Goal: Task Accomplishment & Management: Use online tool/utility

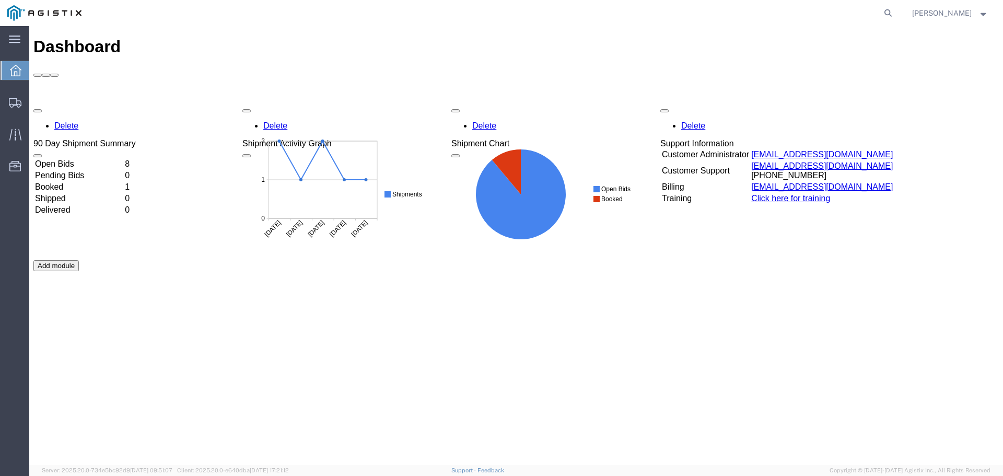
click at [123, 159] on td "Open Bids" at bounding box center [78, 164] width 89 height 10
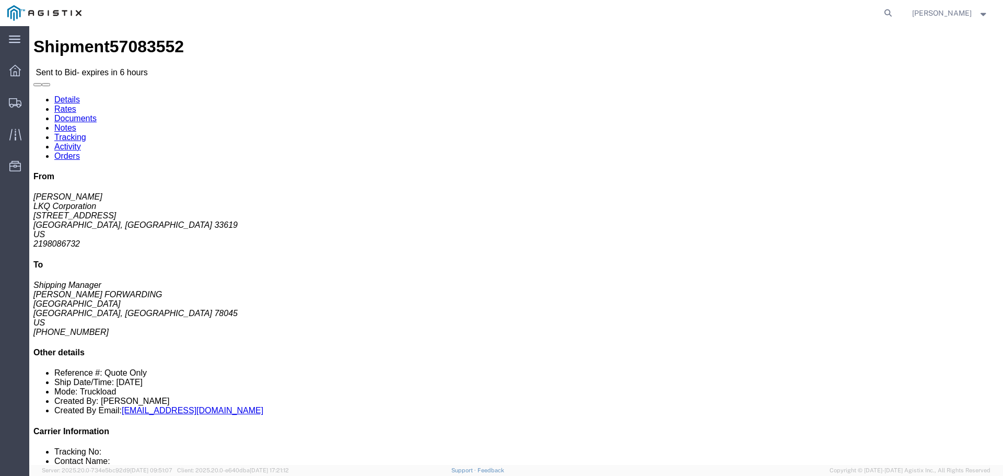
click button "button"
click button "Ignore Bid"
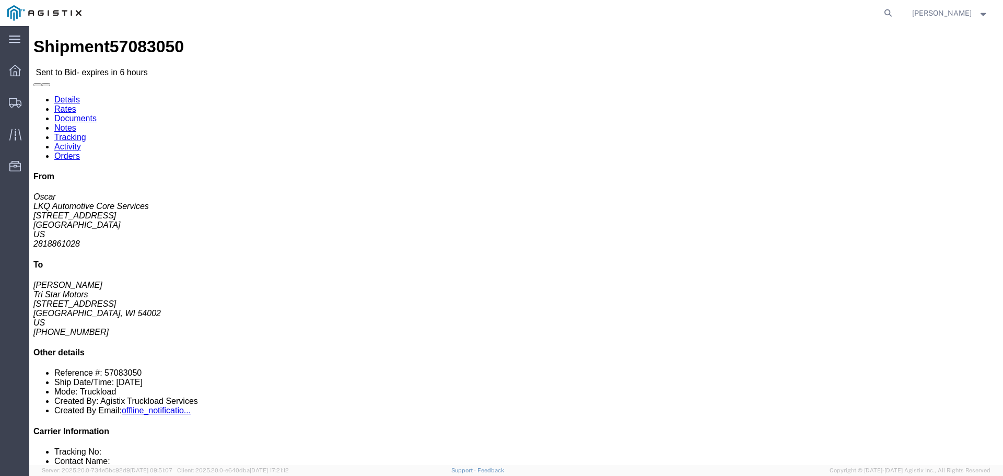
click button "button"
click link "Rates"
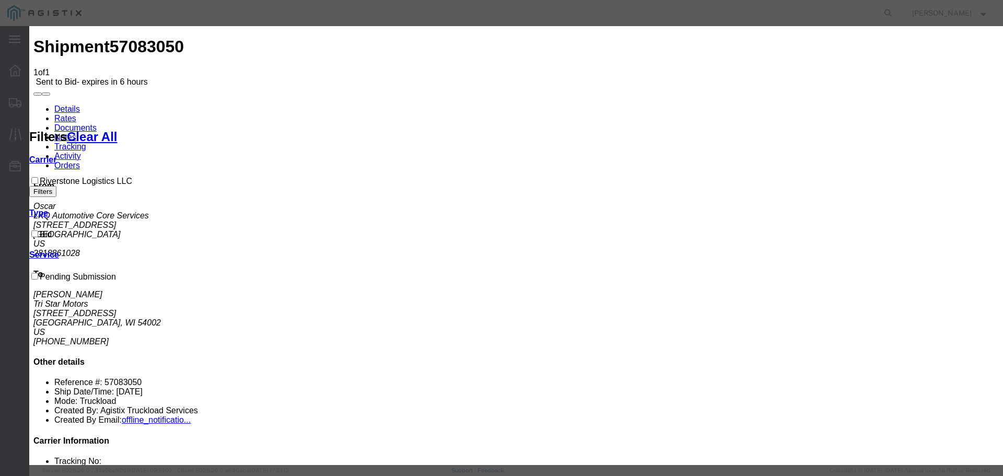
drag, startPoint x: 406, startPoint y: 122, endPoint x: 403, endPoint y: 128, distance: 6.8
select select "22593"
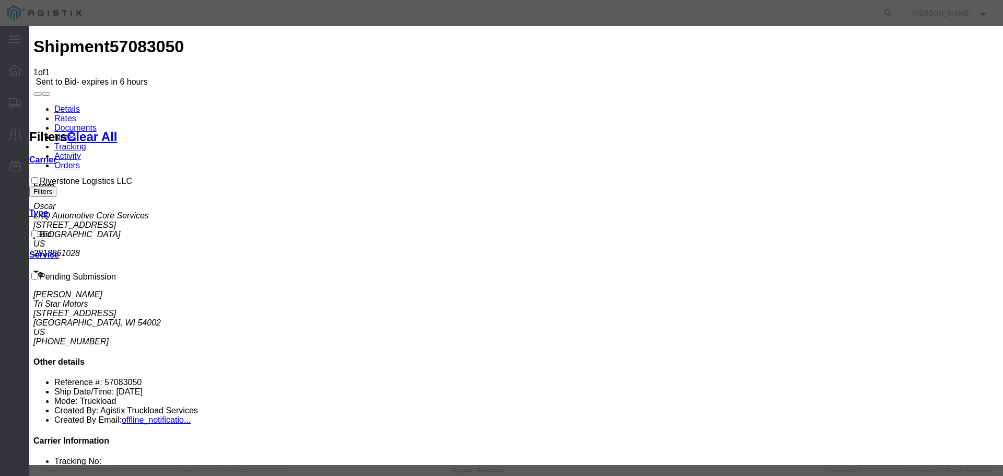
select select "41882"
type input "1"
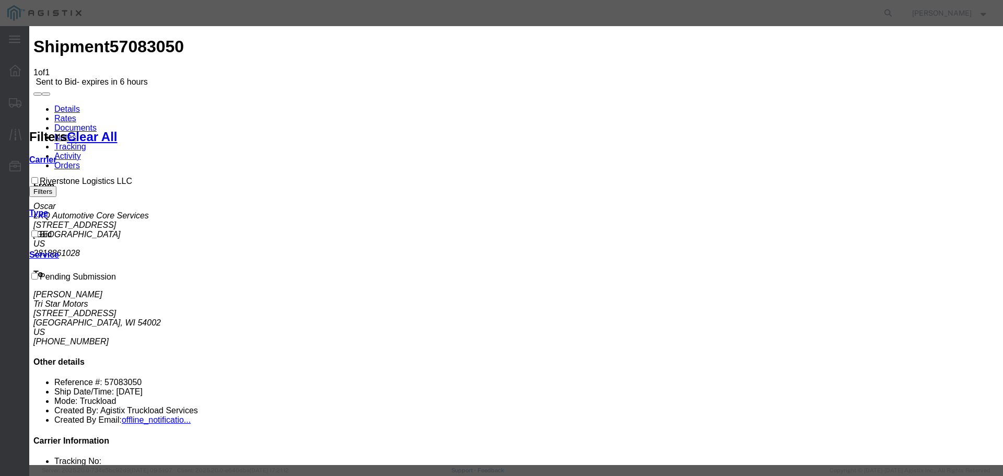
type input "2550"
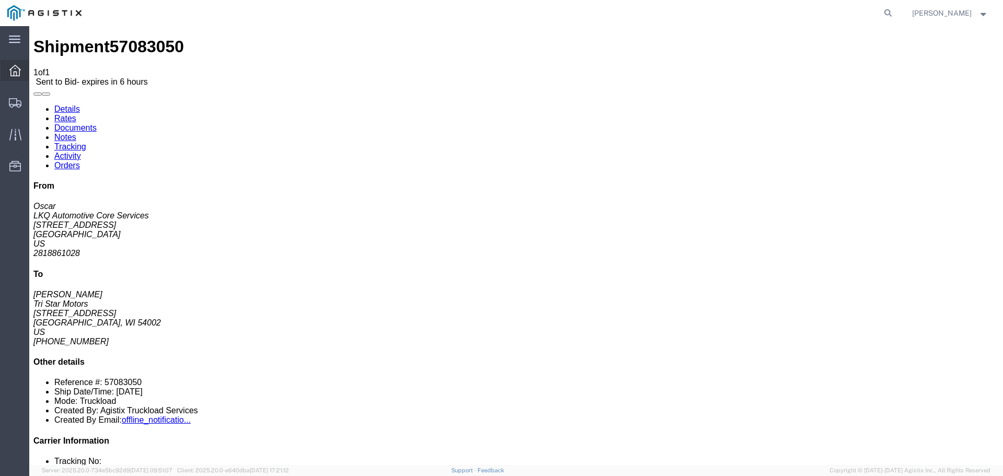
click at [36, 71] on span "Dashboard" at bounding box center [32, 70] width 7 height 21
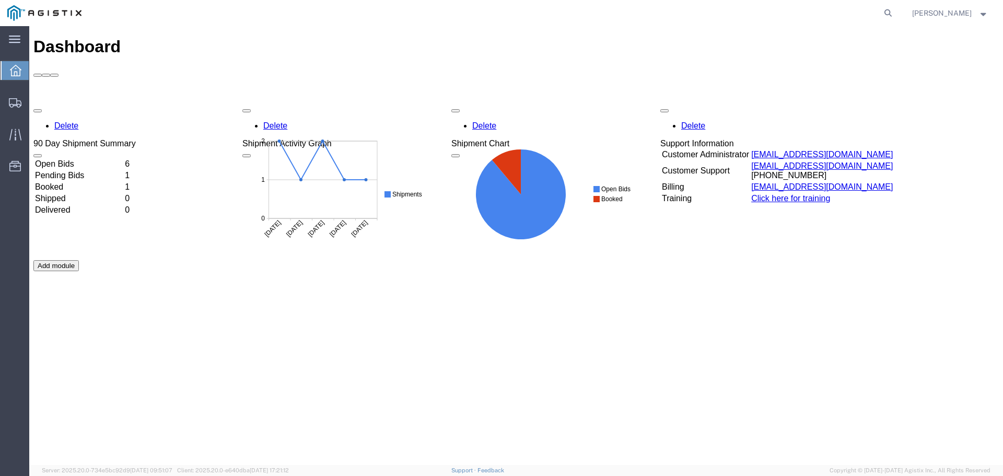
click at [123, 170] on td "Pending Bids" at bounding box center [78, 175] width 89 height 10
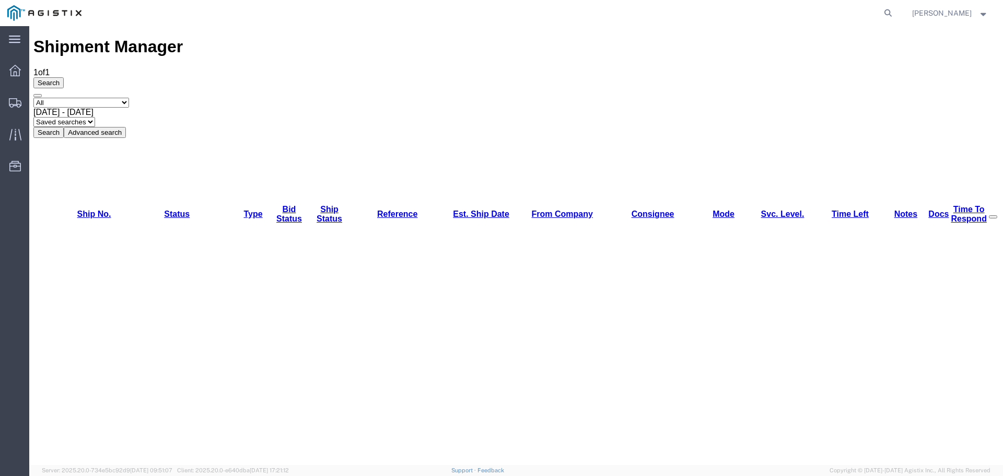
click at [98, 98] on select "Select status Active (AC, O, P) All Approved Awaiting Confirmation (AC) Booked …" at bounding box center [81, 103] width 96 height 10
select select "ACTIVE"
click at [33, 98] on select "Select status Active (AC, O, P) All Approved Awaiting Confirmation (AC) Booked …" at bounding box center [81, 103] width 96 height 10
click at [64, 127] on button "Search" at bounding box center [48, 132] width 30 height 11
click at [17, 65] on icon at bounding box center [14, 70] width 11 height 11
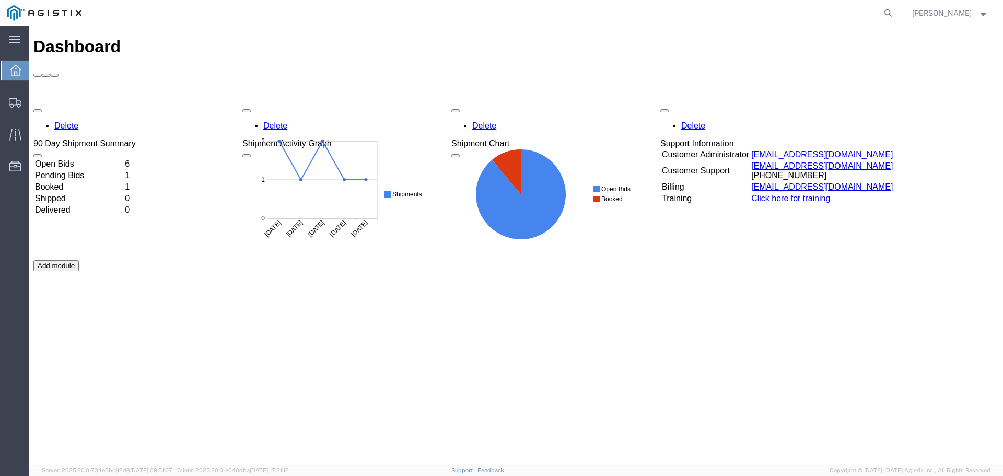
click at [123, 159] on td "Open Bids" at bounding box center [78, 164] width 89 height 10
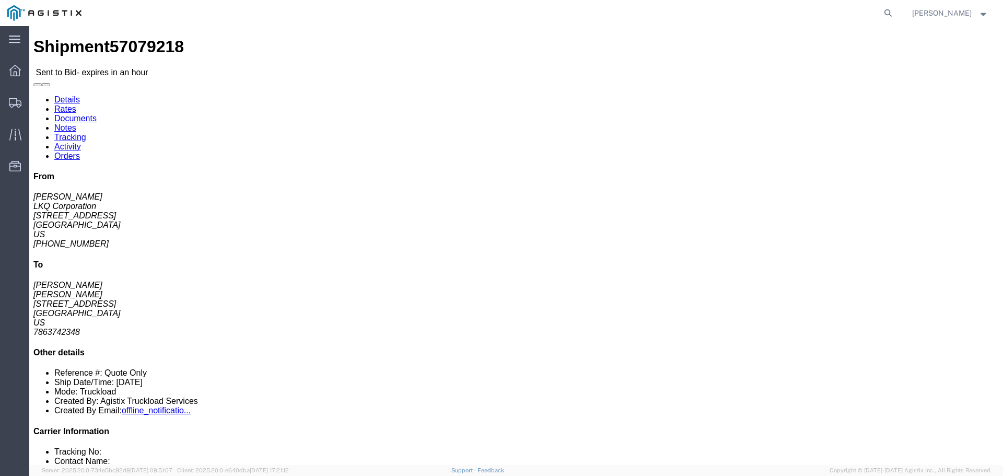
click button "button"
click link "Enter / Modify Bid"
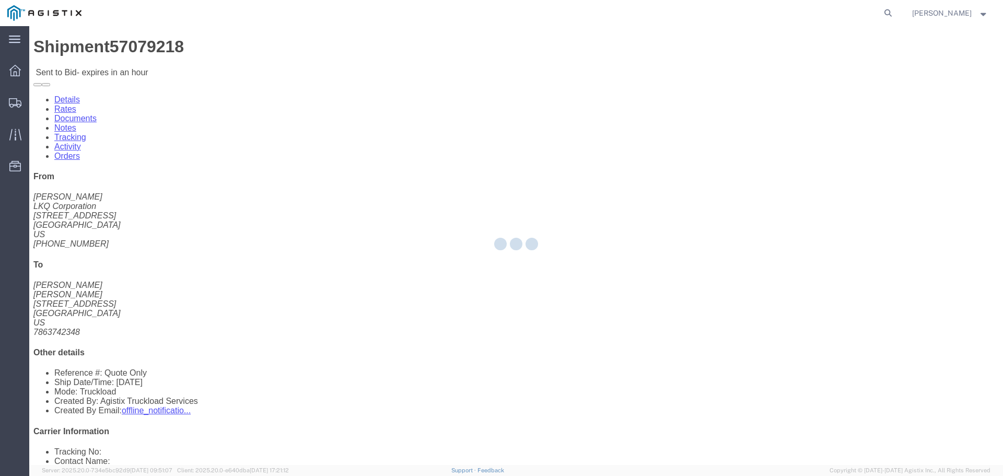
select select "22593"
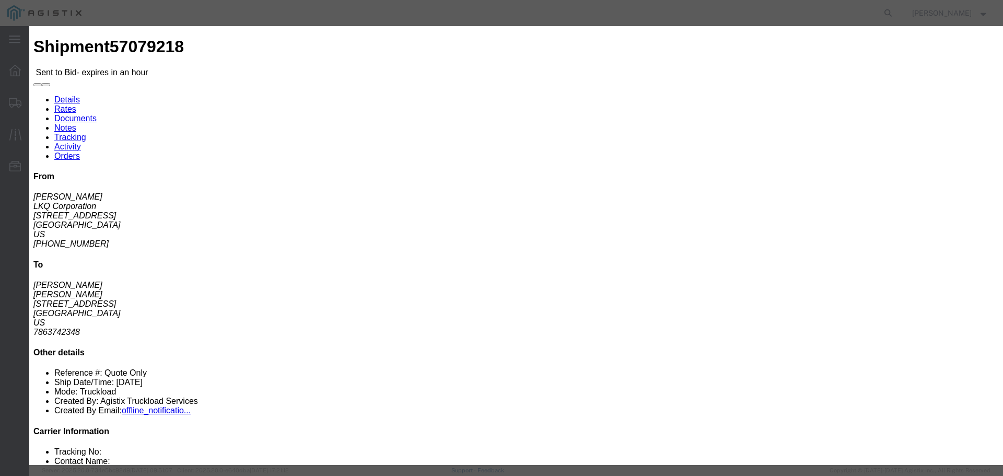
click select "Select Rail TL Standard 3 - 5 Day"
select select "41882"
click select "Select Rail TL Standard 3 - 5 Day"
click input "text"
type input "1"
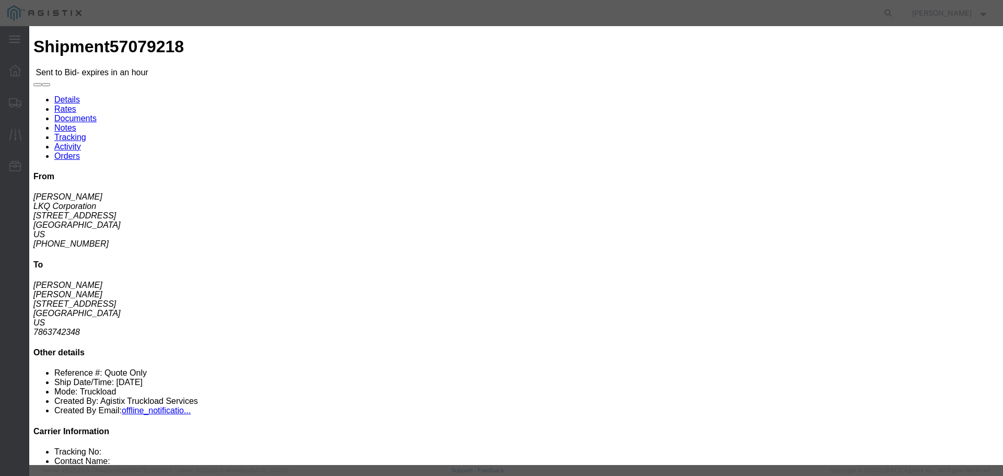
click input "number"
type input "2400"
click button "Submit"
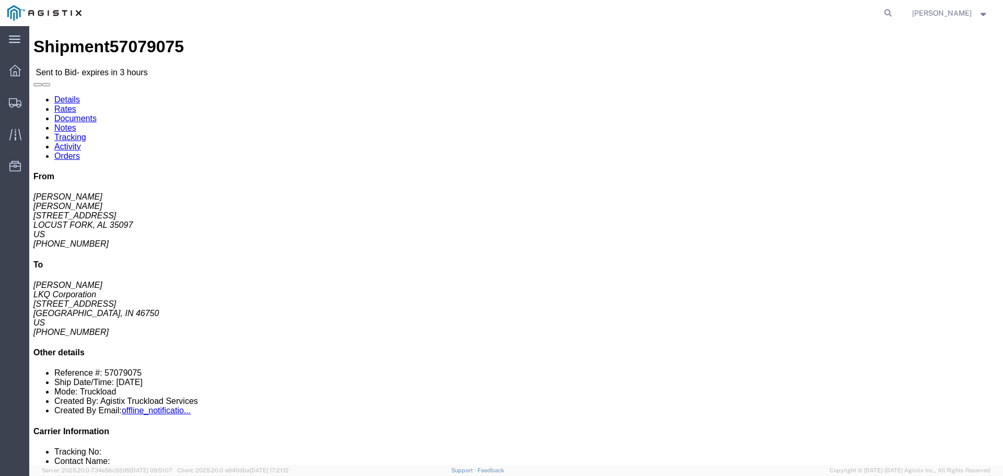
click icon "button"
click link "Enter / Modify Bid"
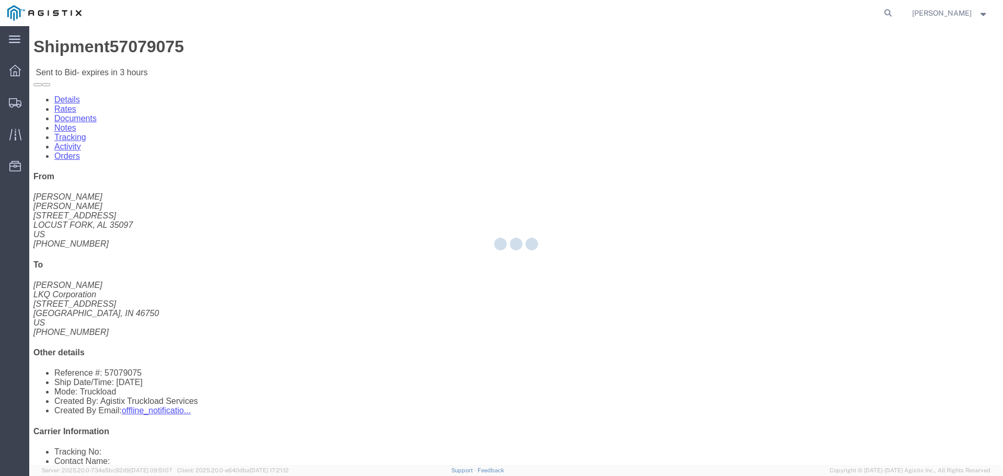
select select "22593"
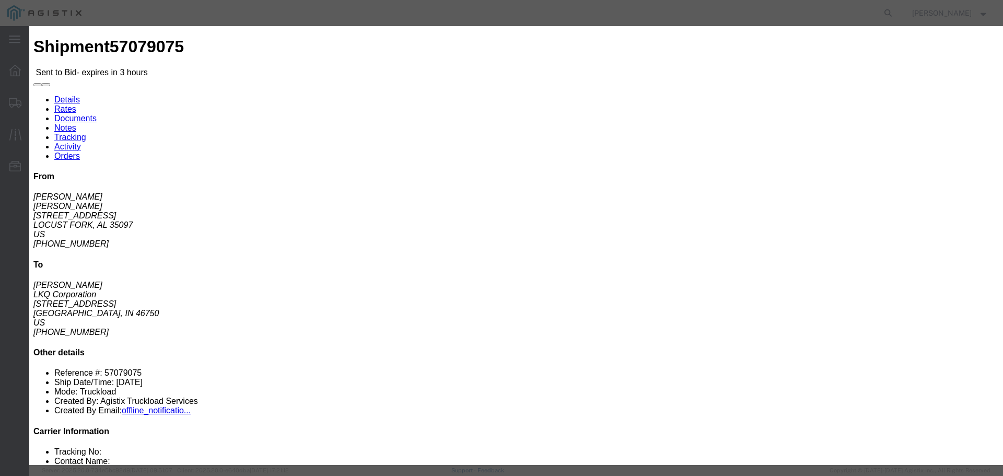
click select "Select Rail TL Standard 3 - 5 Day"
select select "41882"
click select "Select Rail TL Standard 3 - 5 Day"
click input "text"
type input "1"
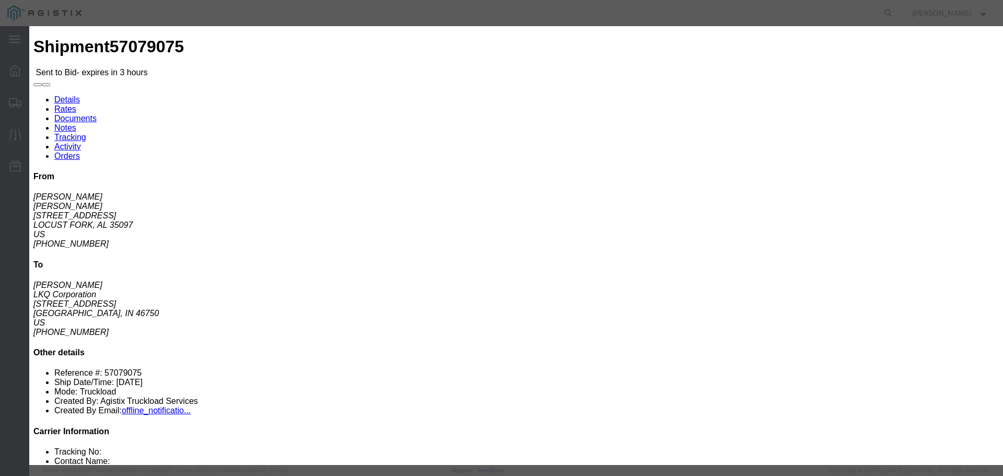
click input "number"
type input "1250"
click button "Submit"
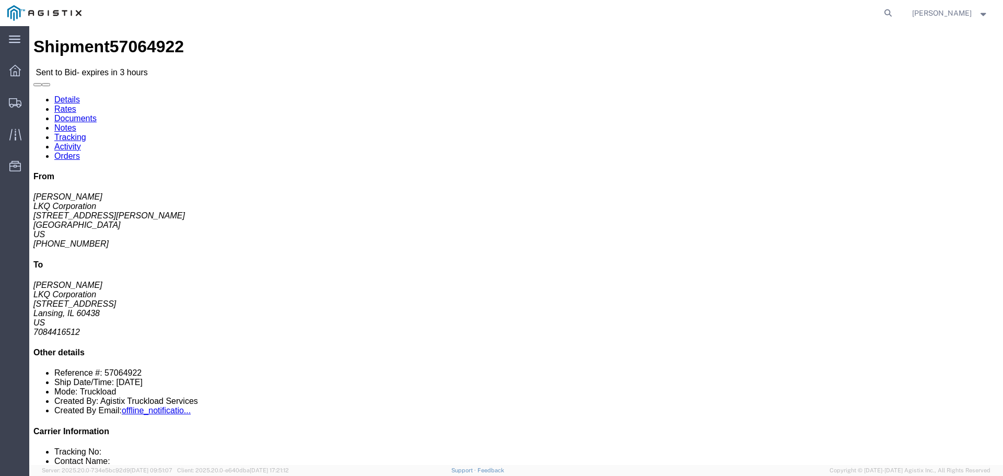
click button "button"
click link "Enter / Modify Bid"
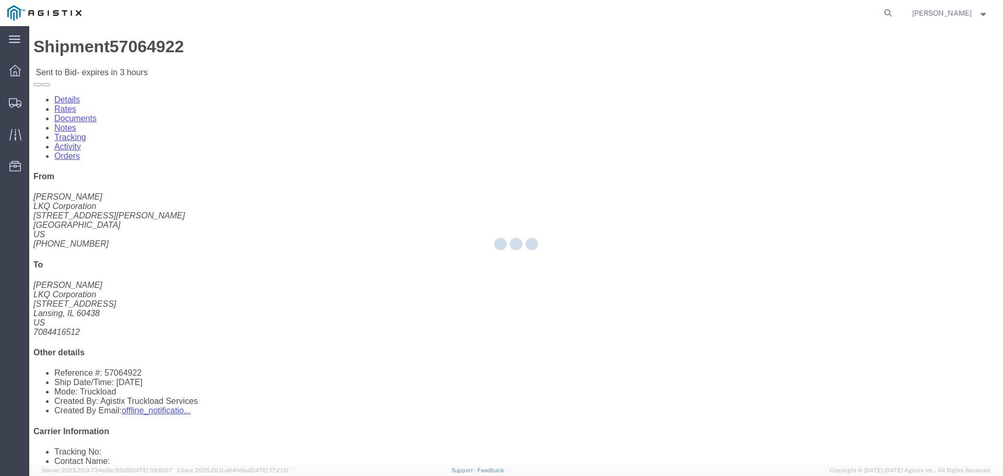
select select "22593"
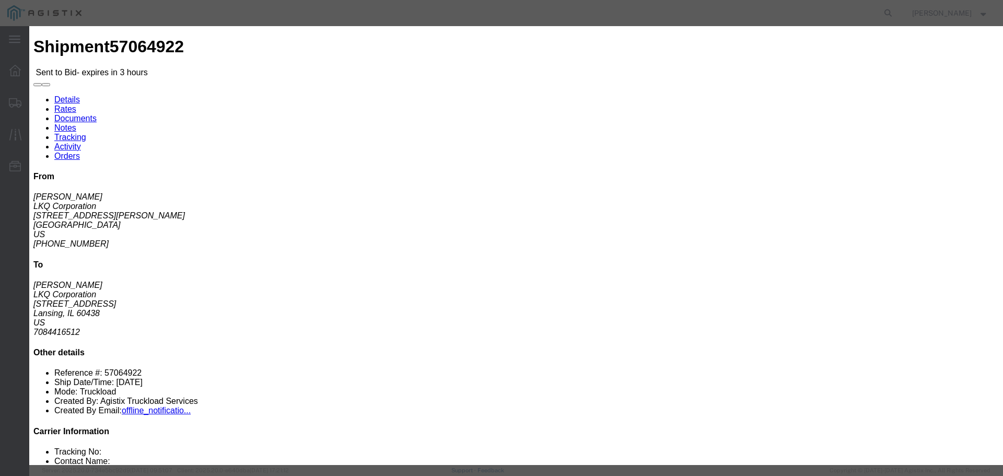
click select "Select Rail TL Standard 3 - 5 Day"
select select "41882"
click select "Select Rail TL Standard 3 - 5 Day"
click input "text"
type input "01"
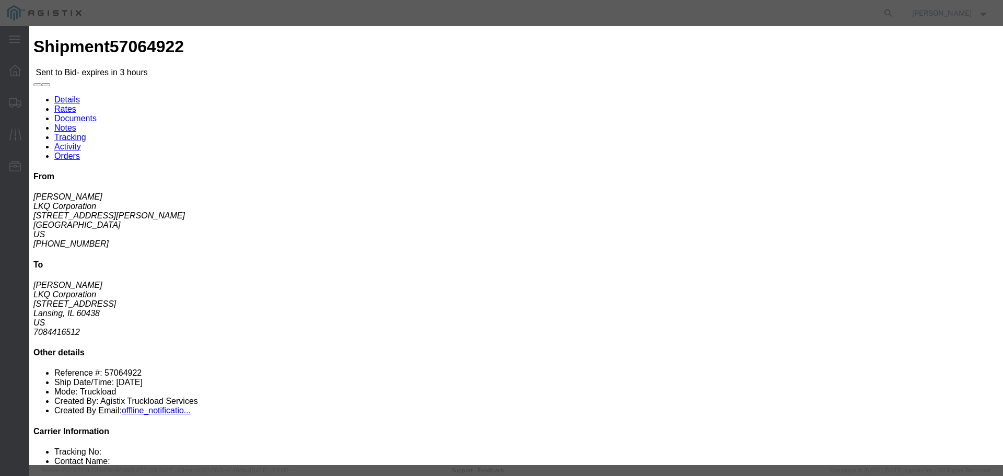
click input "number"
type input "3550"
click button "Submit"
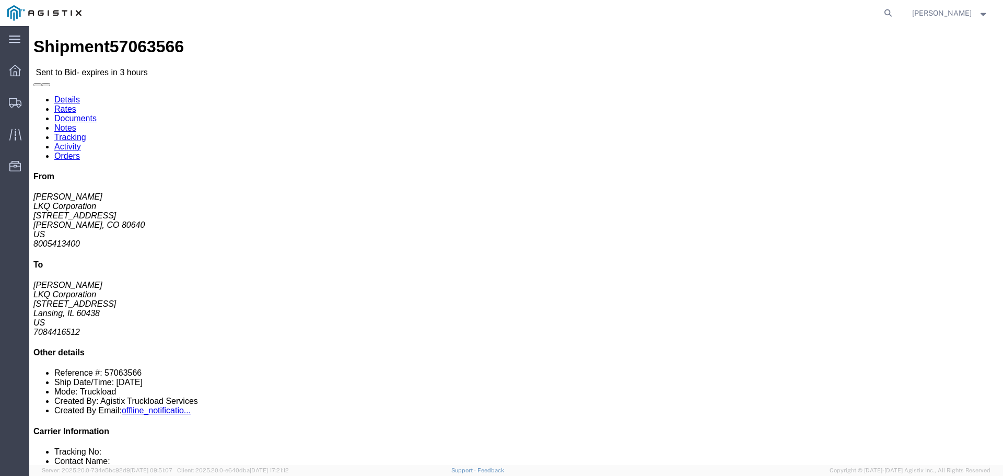
click button "button"
drag, startPoint x: 947, startPoint y: 410, endPoint x: 952, endPoint y: 409, distance: 5.8
click link "Enter / Modify Bid"
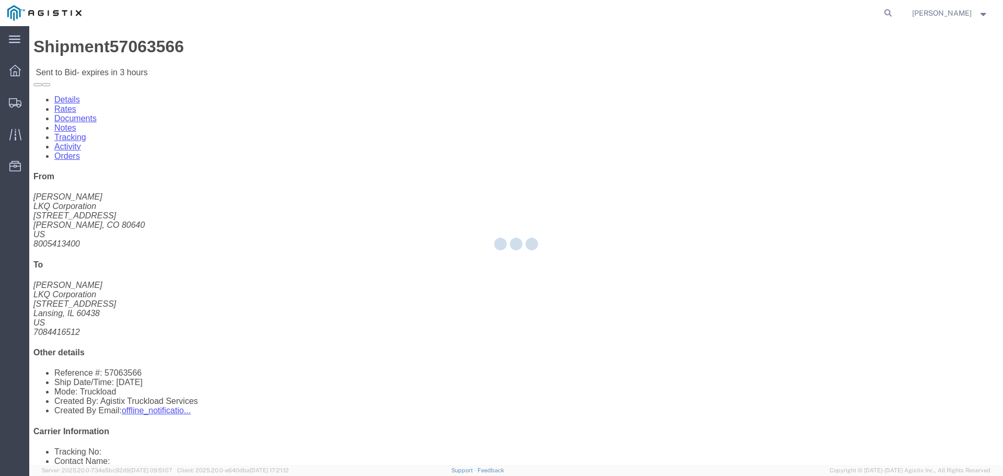
select select "22593"
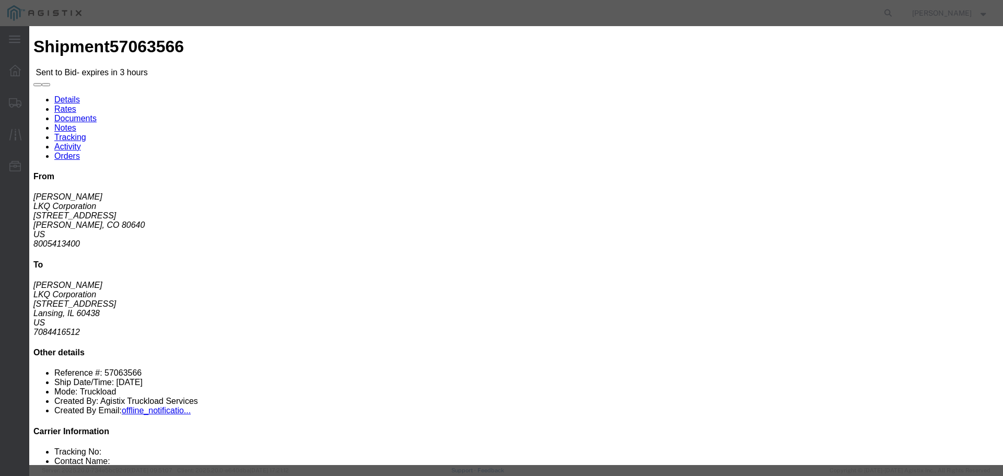
click select "Select Rail TL Standard 3 - 5 Day"
select select "41882"
click select "Select Rail TL Standard 3 - 5 Day"
click input "text"
type input "1"
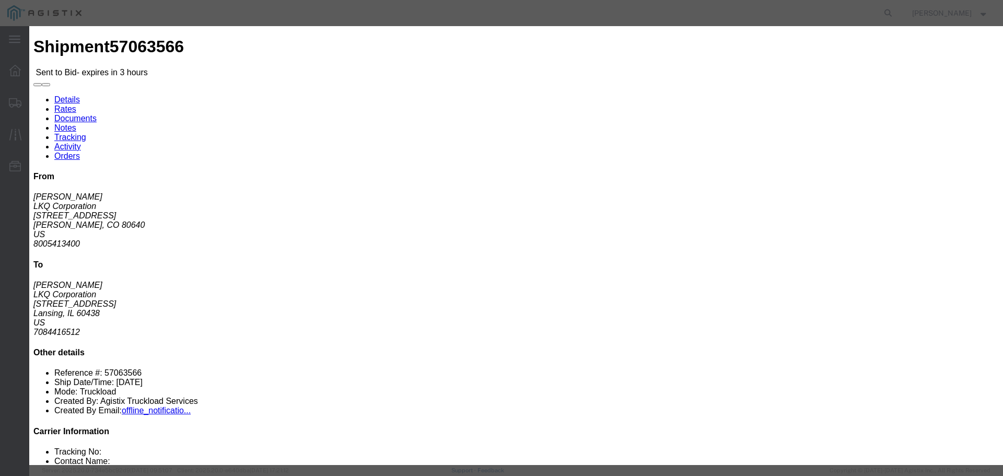
click input "number"
type input "1355"
click button "Submit"
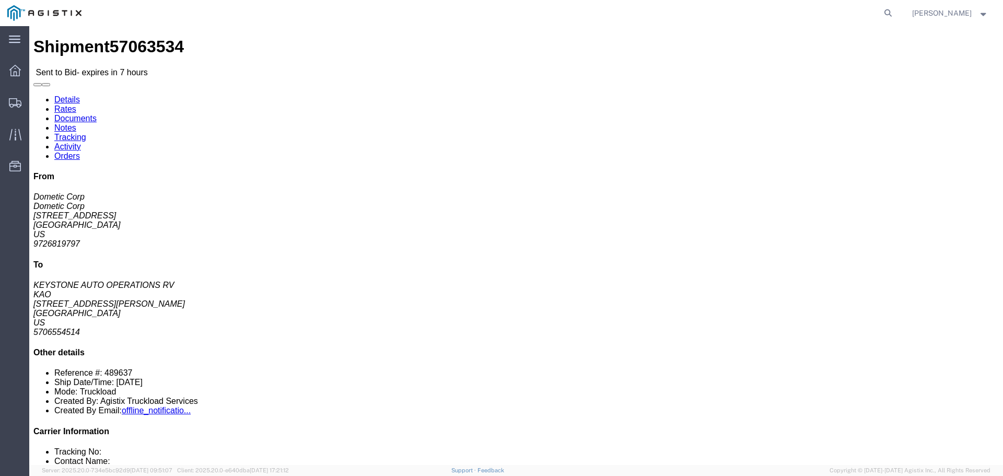
click button "button"
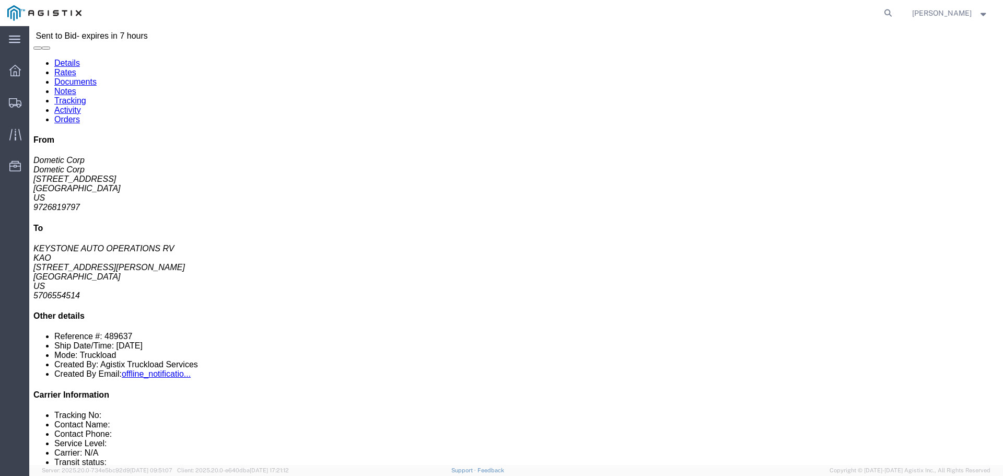
scroll to position [52, 0]
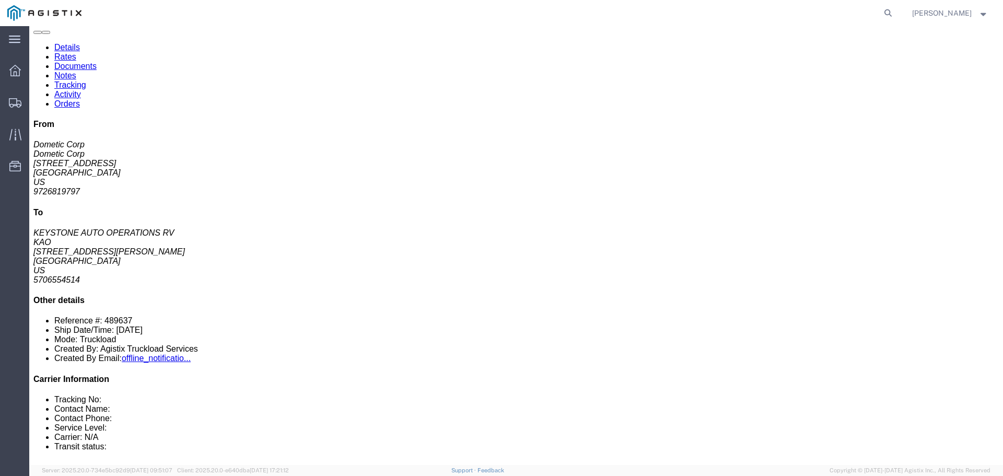
click link "Enter / Modify Bid"
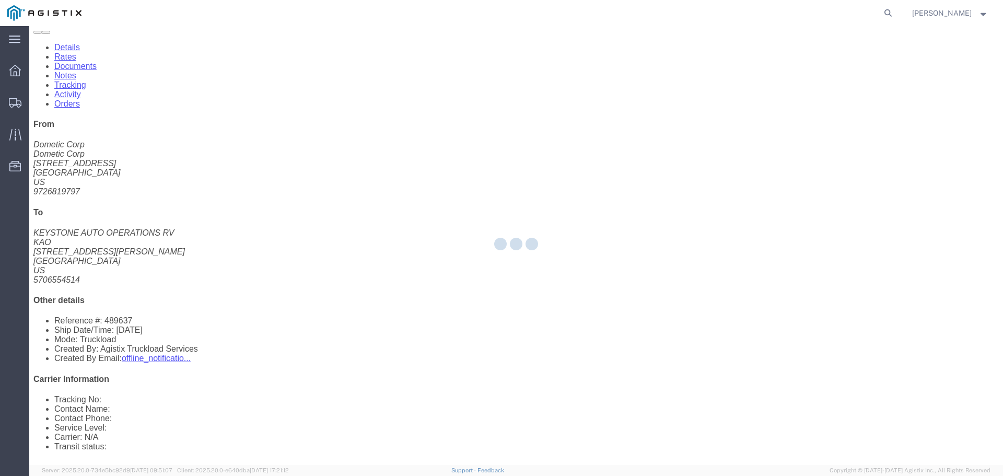
select select "22593"
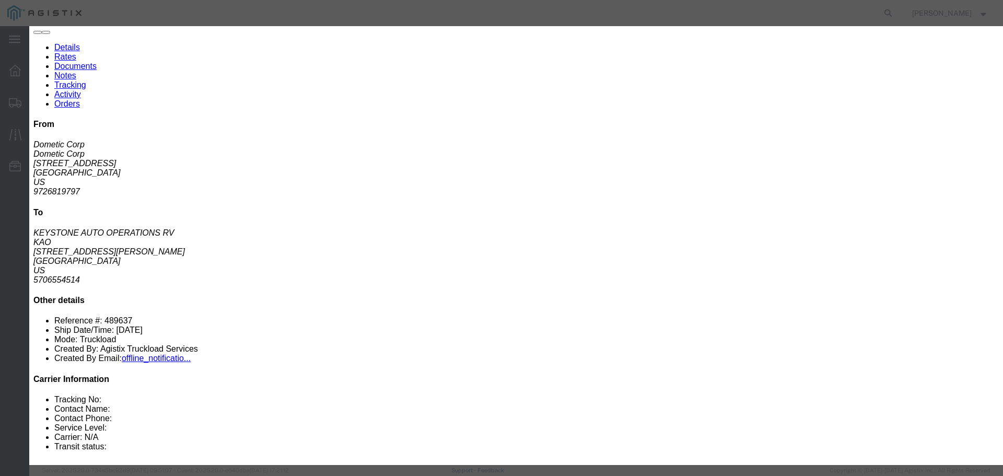
click select "Select Rail TL Standard 3 - 5 Day"
select select "41882"
click select "Select Rail TL Standard 3 - 5 Day"
click input "text"
type input "1"
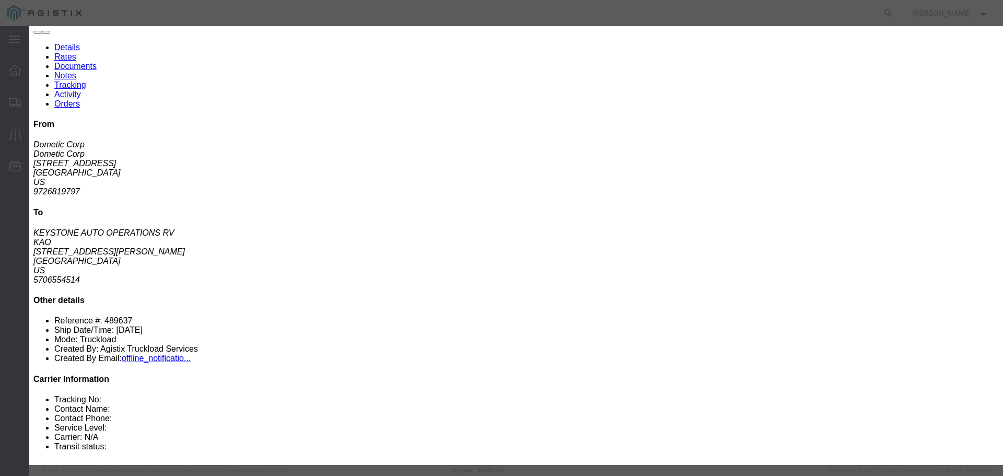
click input "number"
type input "2000"
click button "Submit"
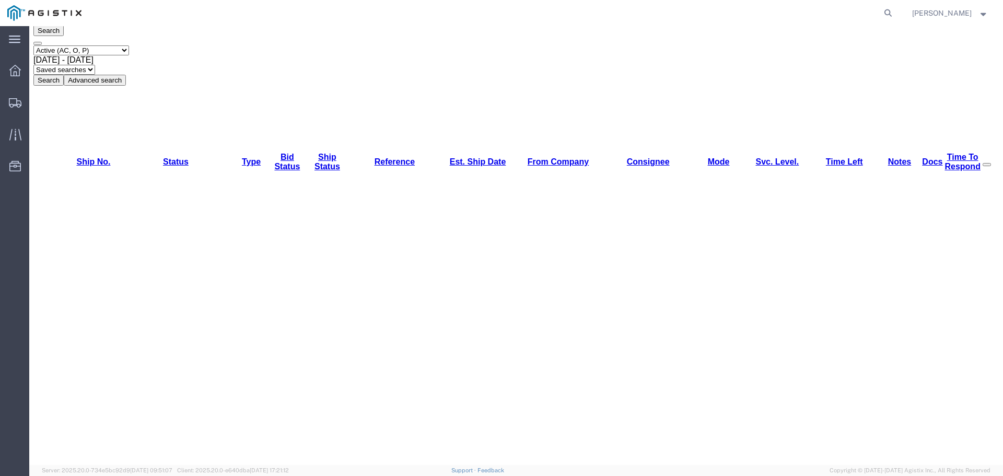
scroll to position [0, 0]
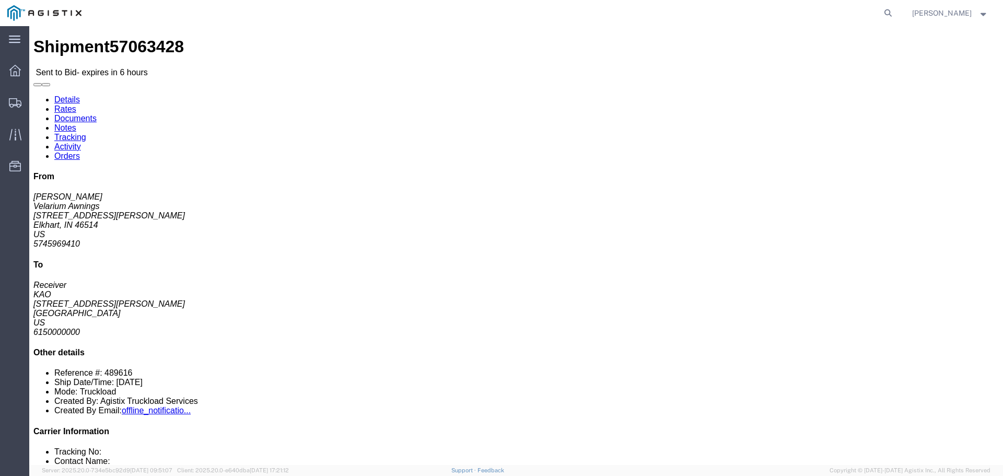
click button "button"
click link "Enter / Modify Bid"
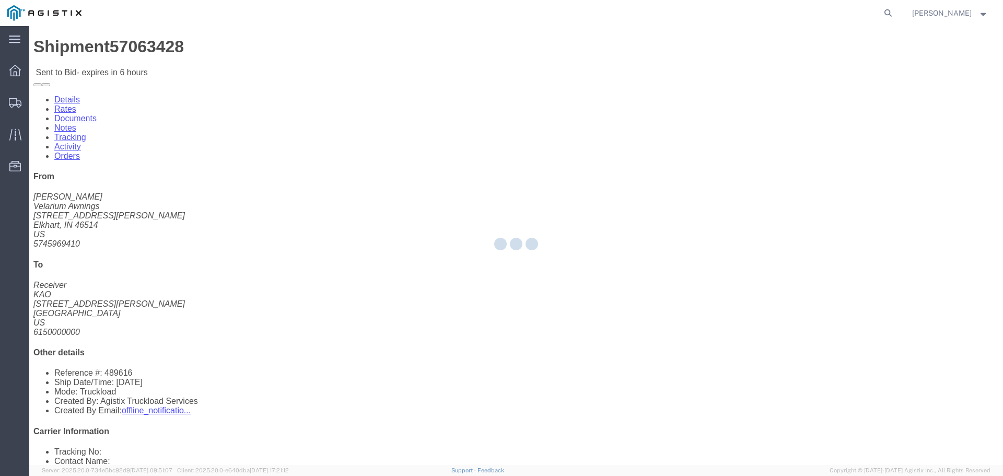
select select "22593"
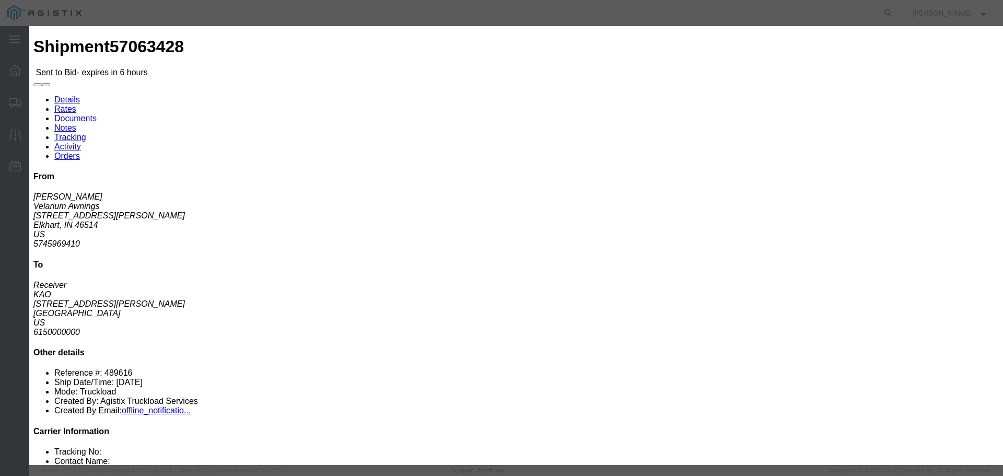
click select "Select Rail TL Standard 3 - 5 Day"
select select "41882"
click select "Select Rail TL Standard 3 - 5 Day"
click input "text"
type input "1"
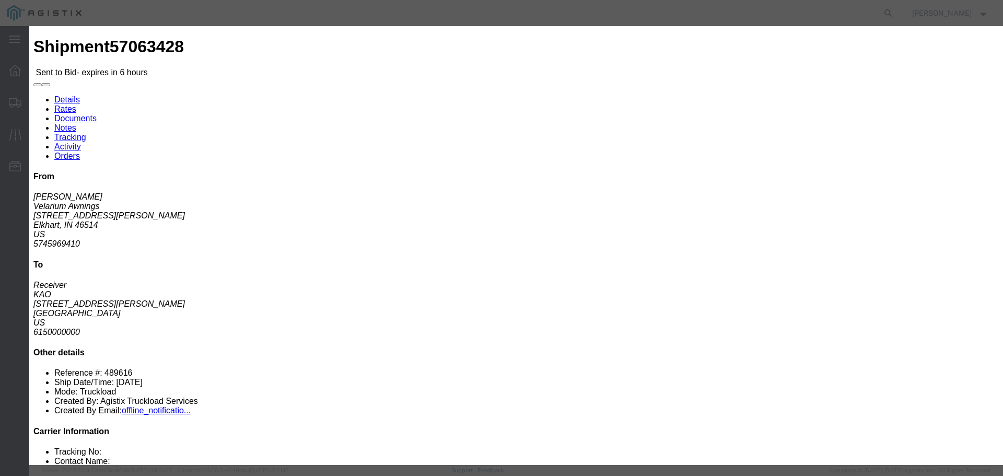
click input "number"
type input "675"
click button "Submit"
